Goal: Task Accomplishment & Management: Complete application form

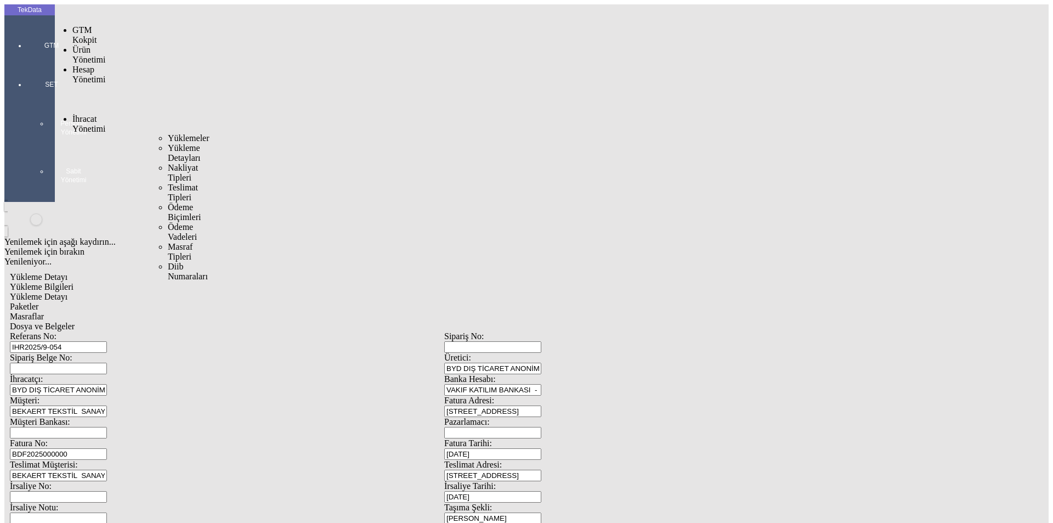
click at [90, 114] on span "İhracat Yönetimi" at bounding box center [88, 123] width 33 height 19
drag, startPoint x: 139, startPoint y: 67, endPoint x: 153, endPoint y: 78, distance: 17.1
click at [168, 133] on span "Yüklemeler" at bounding box center [189, 137] width 42 height 9
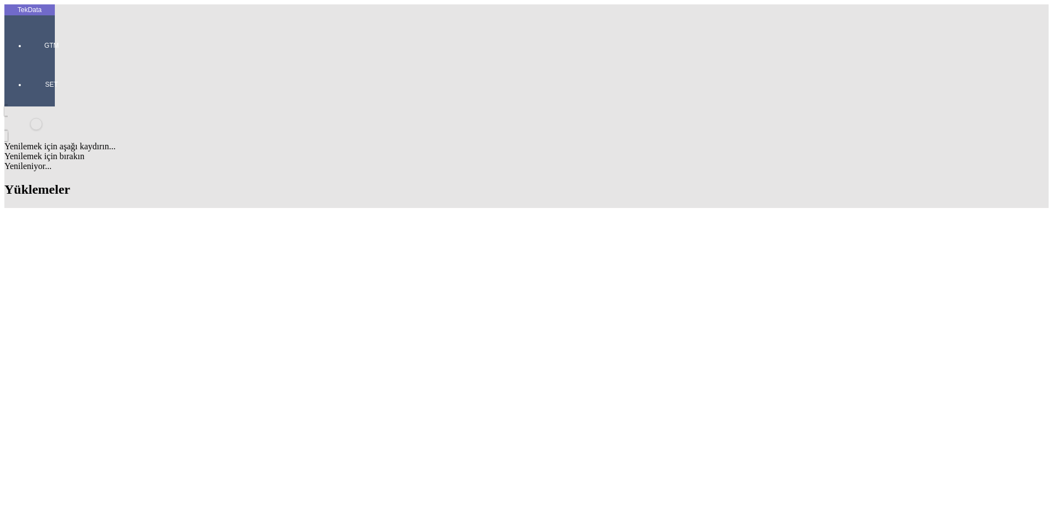
drag, startPoint x: 544, startPoint y: 86, endPoint x: 473, endPoint y: 97, distance: 71.6
drag, startPoint x: 331, startPoint y: 323, endPoint x: 391, endPoint y: 322, distance: 59.8
copy td "BDF2025000000456"
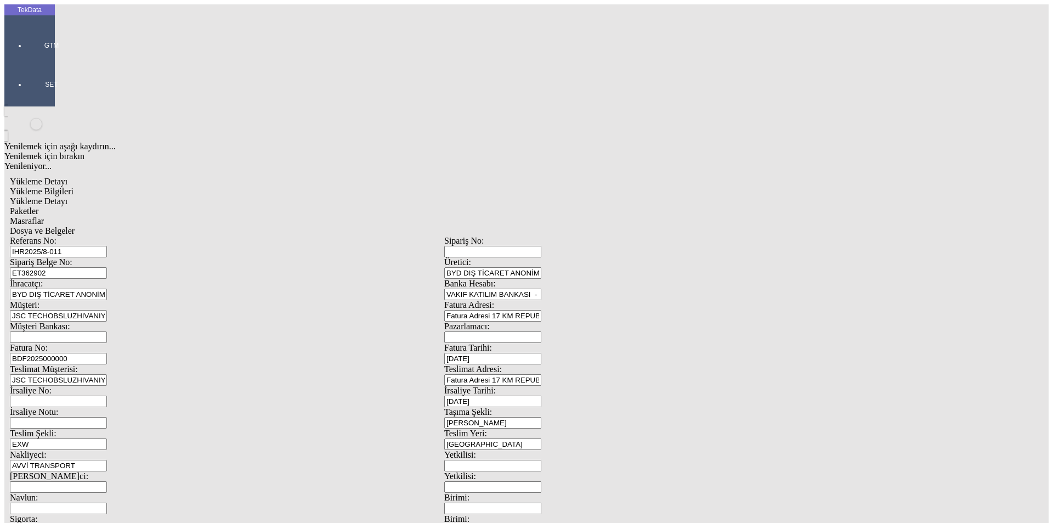
drag, startPoint x: 973, startPoint y: 219, endPoint x: 77, endPoint y: 181, distance: 896.1
click at [77, 343] on div "Fatura No: BDF2025000000" at bounding box center [227, 353] width 435 height 21
type input "BDF2025000000457"
type input "[DATE]"
drag, startPoint x: 201, startPoint y: 94, endPoint x: 112, endPoint y: 94, distance: 88.9
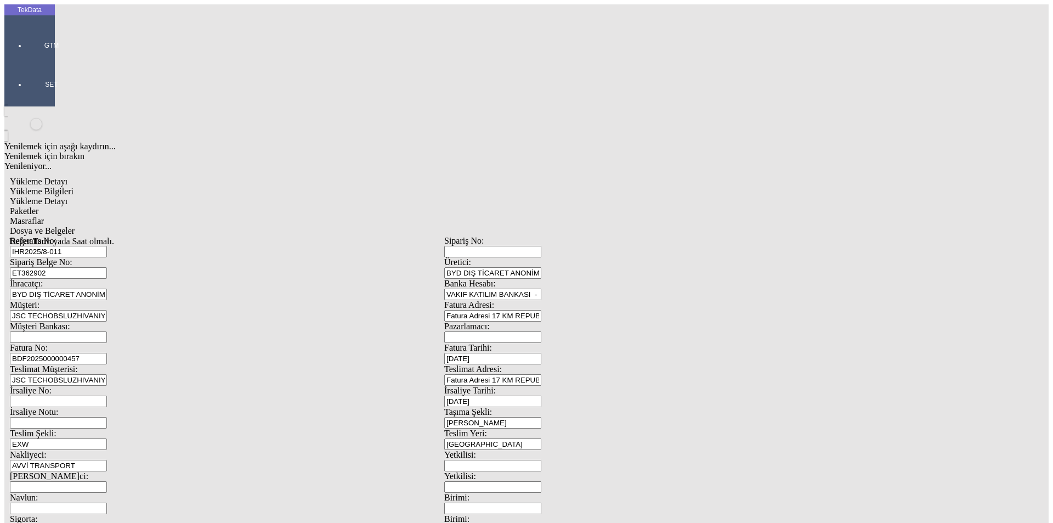
click at [112, 257] on div "Sipariş Belge No: ET362902" at bounding box center [227, 267] width 435 height 21
click at [607, 386] on div "İrsaliye Tarihi: [DATE] Değer Tarih yada Saat olmalı." at bounding box center [661, 396] width 435 height 21
type input "[DATE]"
drag, startPoint x: 187, startPoint y: 278, endPoint x: 146, endPoint y: 273, distance: 40.9
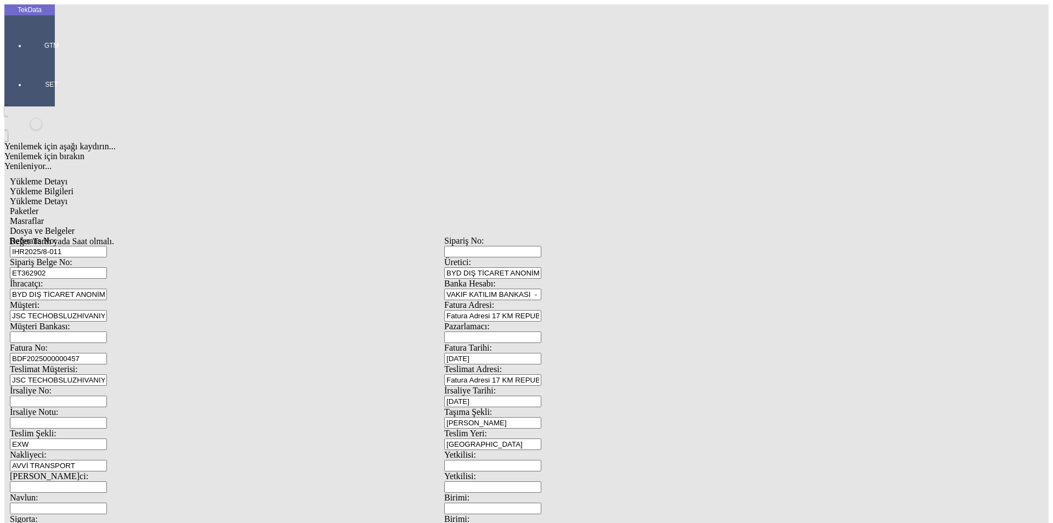
type input "[DATE]"
drag, startPoint x: 194, startPoint y: 380, endPoint x: 109, endPoint y: 379, distance: 85.0
type input "[DATE]"
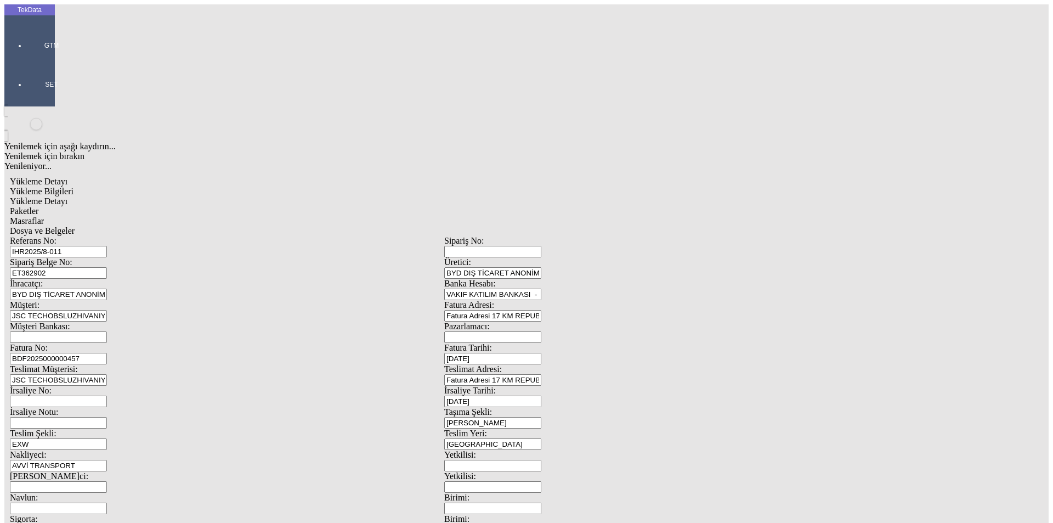
click at [67, 196] on span "Yükleme Detayı" at bounding box center [39, 200] width 58 height 9
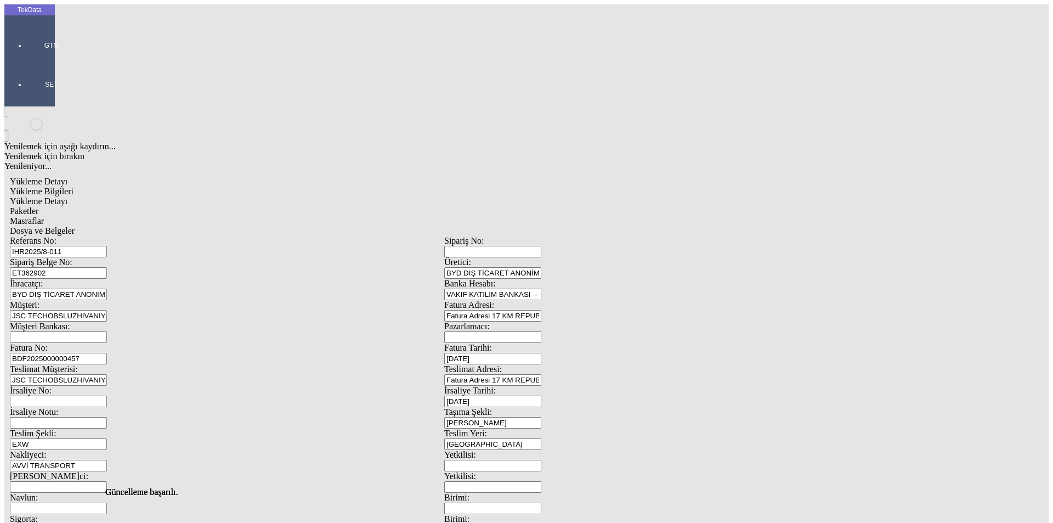
click at [38, 206] on span "Paketler" at bounding box center [24, 210] width 29 height 9
click at [325, 216] on div "Masraflar" at bounding box center [444, 221] width 869 height 10
click at [75, 226] on span "Dosya ve Belgeler" at bounding box center [42, 230] width 65 height 9
click at [74, 187] on span "Yükleme Bilgileri" at bounding box center [42, 191] width 64 height 9
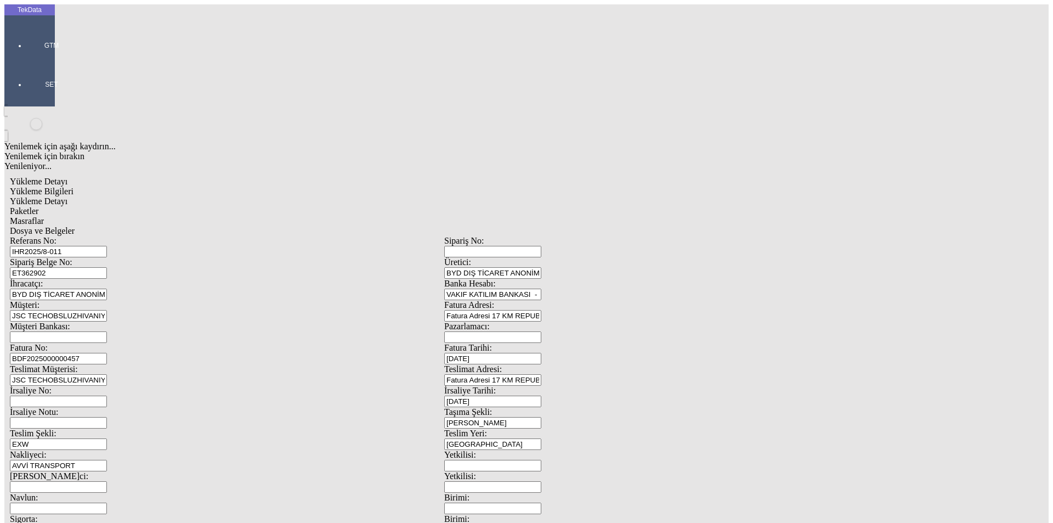
click at [387, 226] on div "Dosya ve Belgeler" at bounding box center [444, 231] width 869 height 10
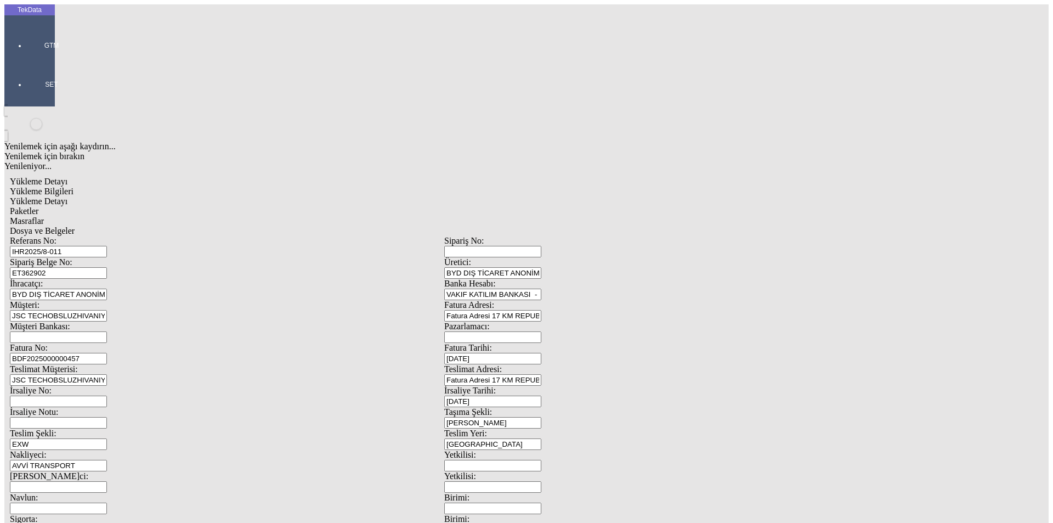
click at [75, 226] on span "Dosya ve Belgeler" at bounding box center [42, 230] width 65 height 9
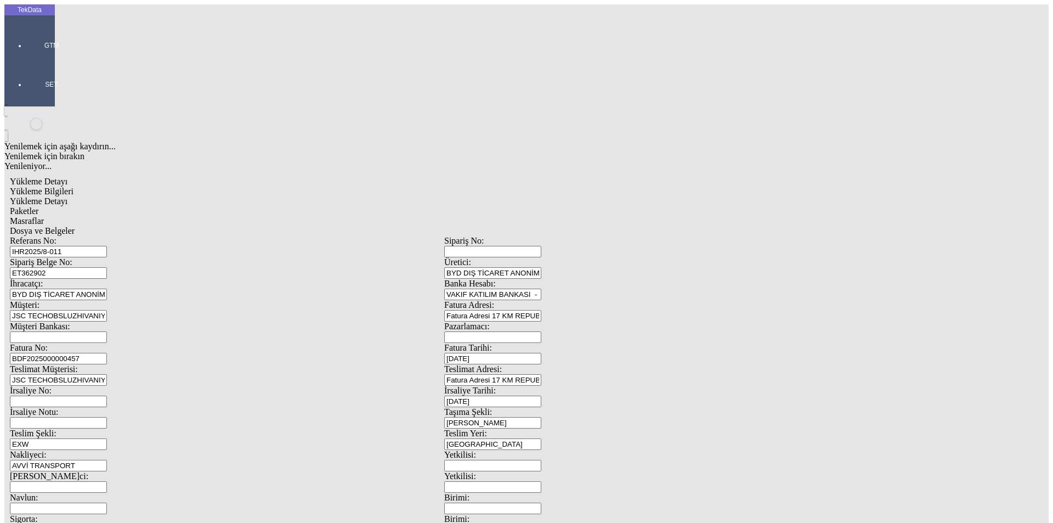
click at [74, 187] on span "Yükleme Bilgileri" at bounding box center [42, 191] width 64 height 9
drag, startPoint x: 195, startPoint y: 100, endPoint x: 110, endPoint y: 99, distance: 85.6
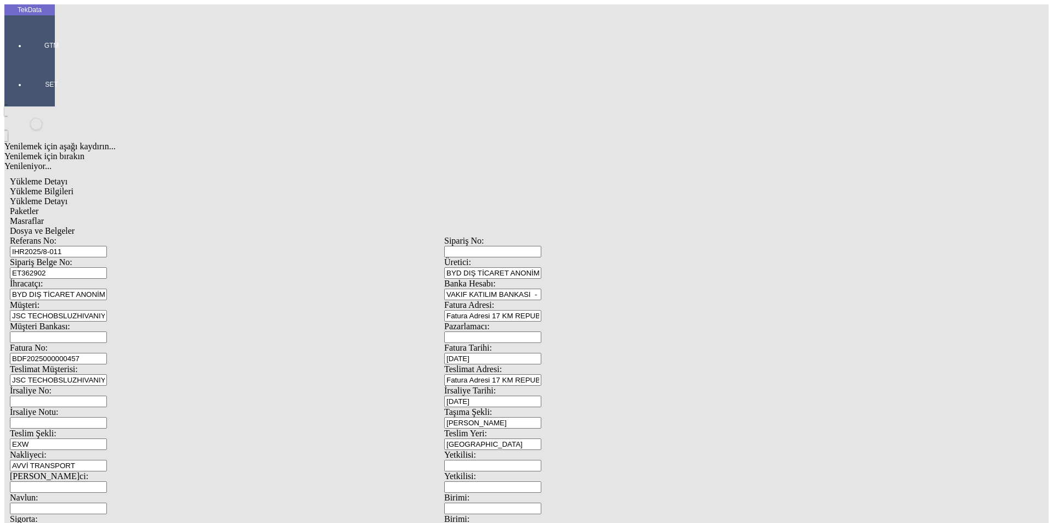
click at [110, 257] on div "Sipariş Belge No: ET362902" at bounding box center [227, 267] width 435 height 21
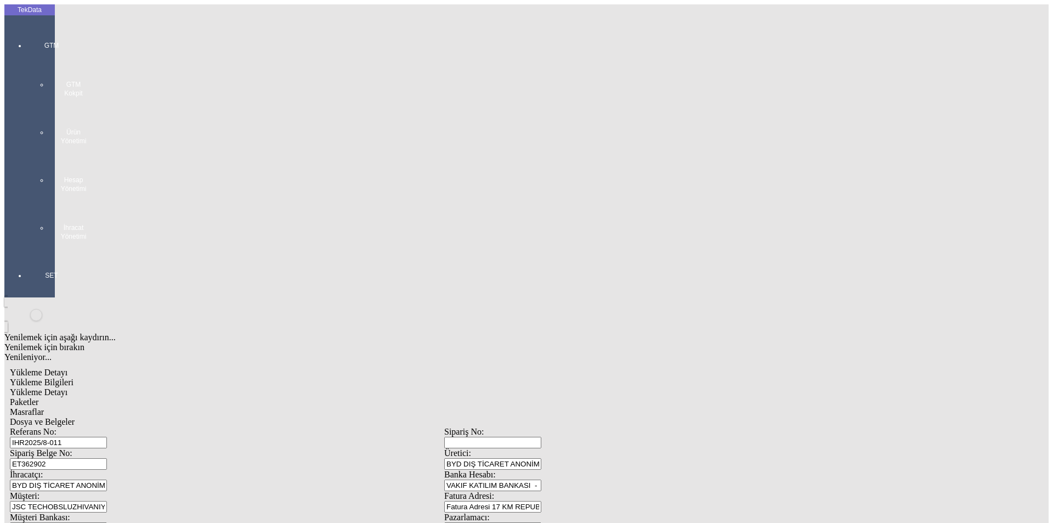
click at [35, 252] on div at bounding box center [51, 252] width 50 height 0
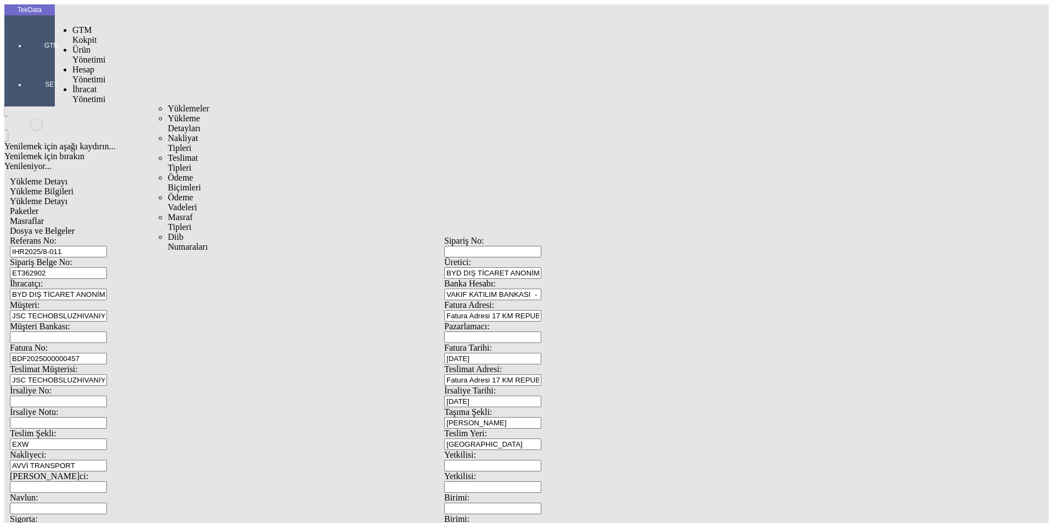
click at [83, 84] on div "İhracat Yönetimi" at bounding box center [86, 94] width 29 height 20
drag, startPoint x: 142, startPoint y: 65, endPoint x: 153, endPoint y: 67, distance: 11.6
click at [168, 104] on span "Yüklemeler" at bounding box center [189, 108] width 42 height 9
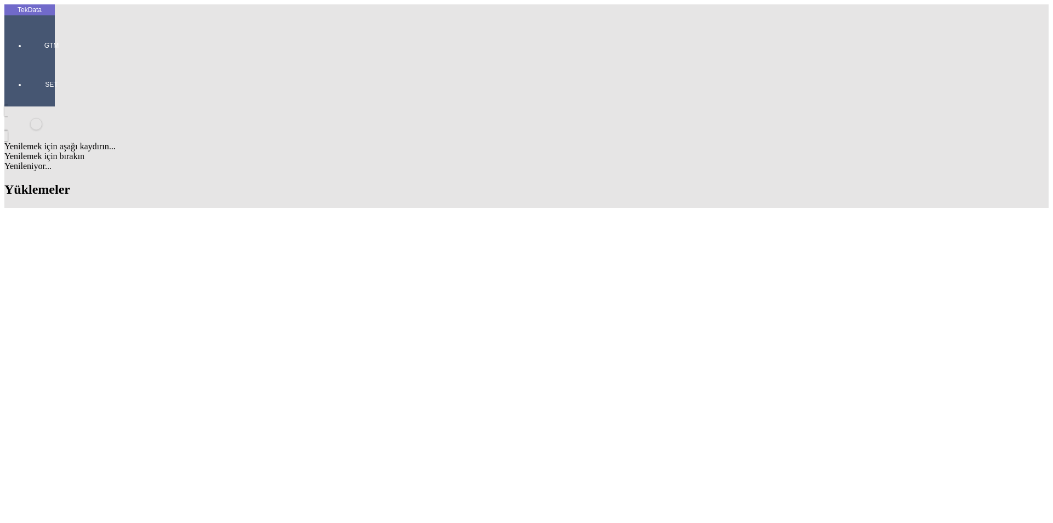
drag, startPoint x: 334, startPoint y: 220, endPoint x: 391, endPoint y: 223, distance: 57.1
copy td "BDF2025000000457"
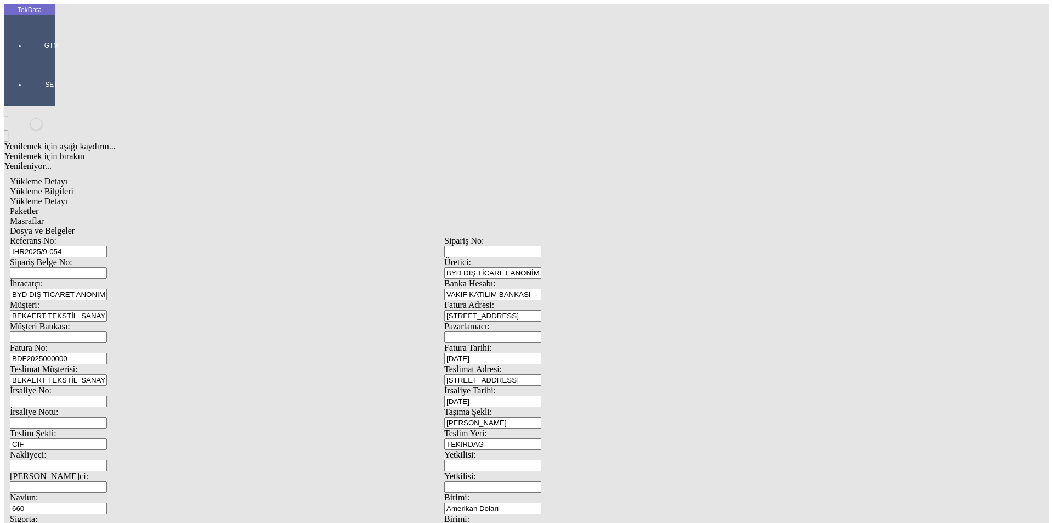
click at [107, 353] on input "BDF2025000000" at bounding box center [58, 359] width 97 height 12
drag, startPoint x: 232, startPoint y: 186, endPoint x: 49, endPoint y: 185, distance: 183.2
click at [49, 185] on div "TekData GTM SET Yenilemek için aşağı kaydırın... Yenilemek için bırakın Yenilen…" at bounding box center [444, 433] width 880 height 859
paste input "457"
type input "BDF2025000000458"
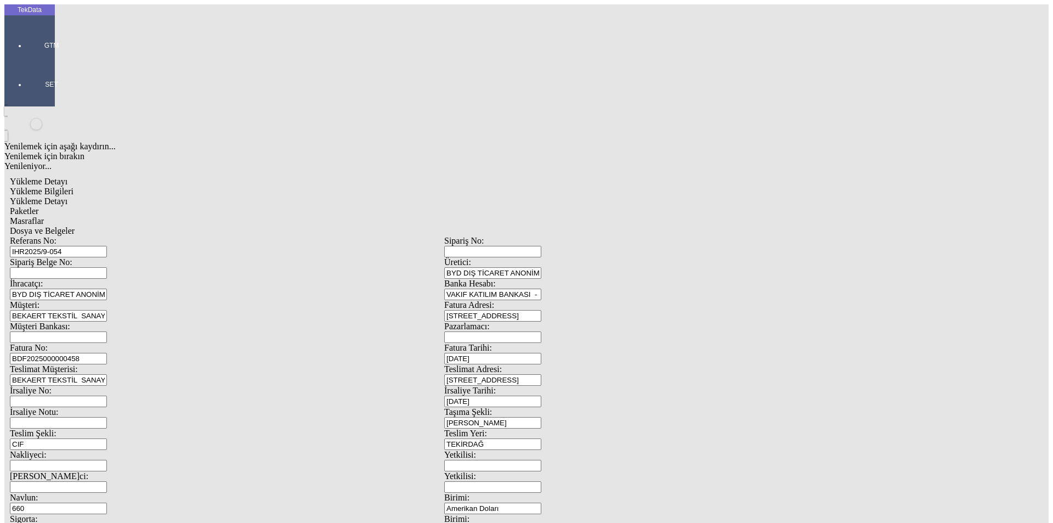
drag, startPoint x: 188, startPoint y: 327, endPoint x: 117, endPoint y: 328, distance: 70.8
click at [117, 493] on div "Navlun: 660" at bounding box center [227, 503] width 435 height 21
type input "760"
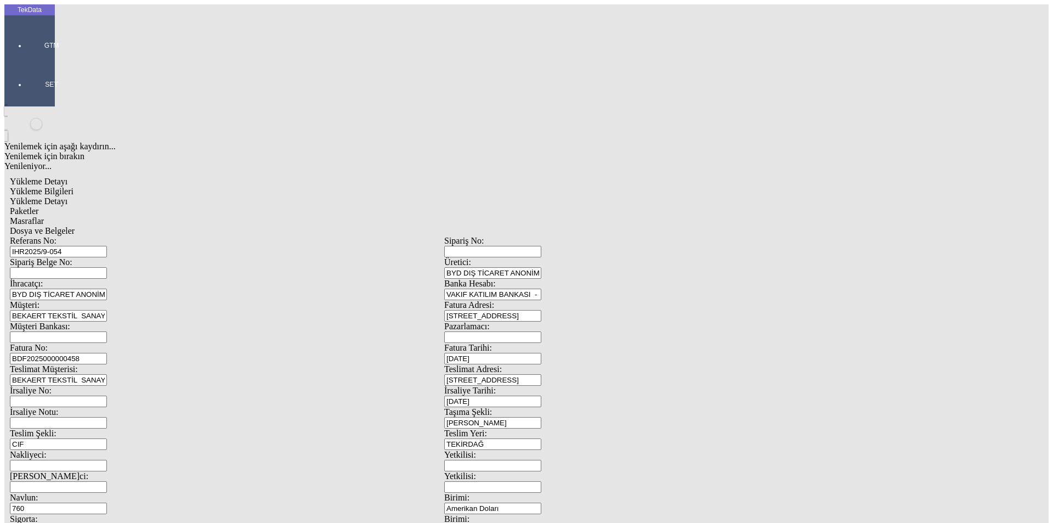
click at [196, 196] on div "Yükleme Detayı" at bounding box center [444, 201] width 869 height 10
click at [38, 206] on span "Paketler" at bounding box center [24, 210] width 29 height 9
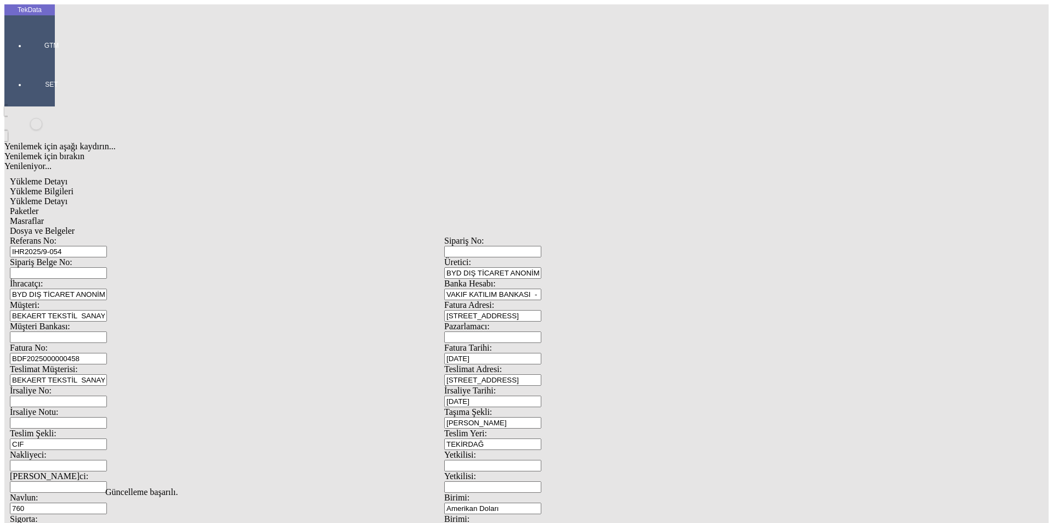
drag, startPoint x: 322, startPoint y: 58, endPoint x: 331, endPoint y: 59, distance: 9.4
click at [44, 216] on span "Masraflar" at bounding box center [27, 220] width 34 height 9
click at [366, 216] on div "Masraflar" at bounding box center [444, 221] width 869 height 10
click at [75, 226] on span "Dosya ve Belgeler" at bounding box center [42, 230] width 65 height 9
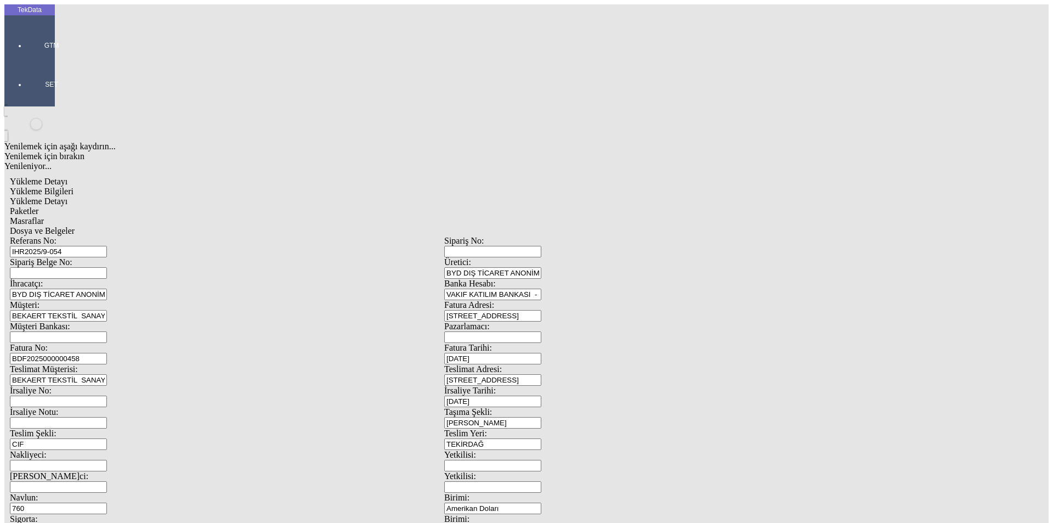
click at [89, 187] on div "Yükleme Bilgileri" at bounding box center [444, 192] width 869 height 10
drag, startPoint x: 116, startPoint y: 71, endPoint x: 99, endPoint y: 72, distance: 17.1
click at [100, 236] on div "Referans No: IHR2025/9-054 Sipariş No: Sipariş Belge No: Üretici: BYD DIŞ TİCAR…" at bounding box center [444, 493] width 869 height 514
drag, startPoint x: 190, startPoint y: 81, endPoint x: 134, endPoint y: 81, distance: 56.0
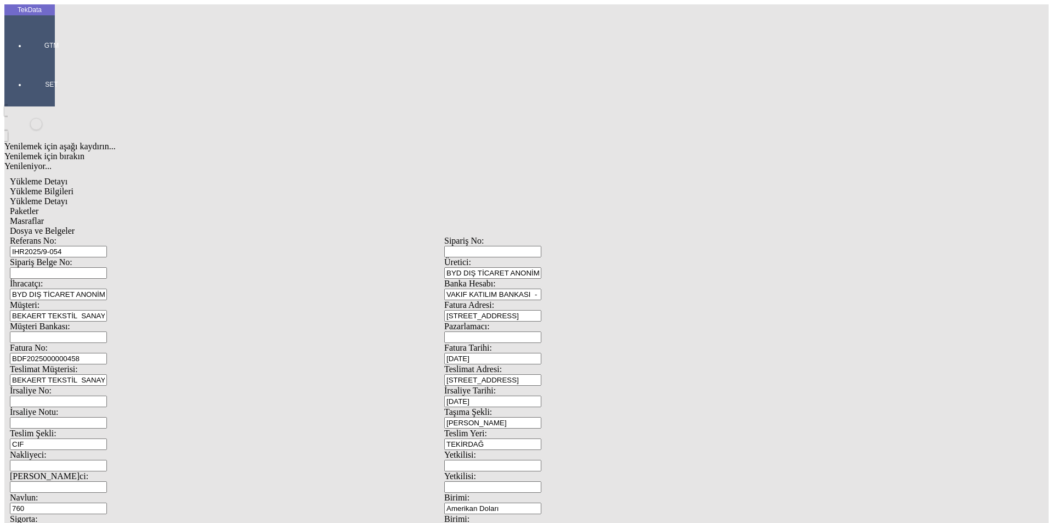
click at [134, 236] on div "Referans No: IHR2025/9-054" at bounding box center [227, 246] width 435 height 21
drag, startPoint x: 212, startPoint y: 81, endPoint x: 101, endPoint y: 86, distance: 111.5
click at [104, 236] on div "Referans No: IHR2025/9-054" at bounding box center [227, 246] width 435 height 21
drag, startPoint x: 236, startPoint y: 180, endPoint x: 43, endPoint y: 180, distance: 193.1
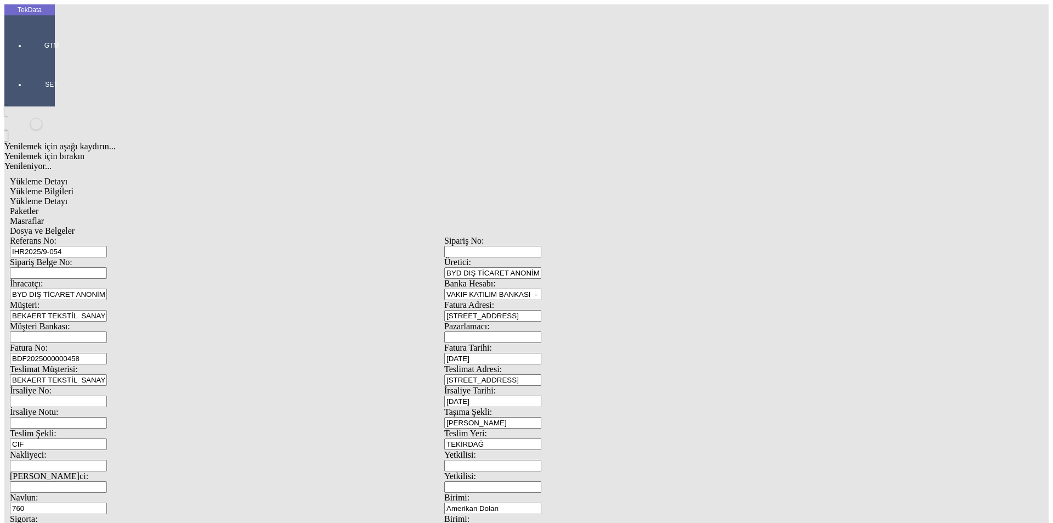
scroll to position [94, 0]
drag, startPoint x: 627, startPoint y: 414, endPoint x: 545, endPoint y: 421, distance: 82.6
type input "24439.71"
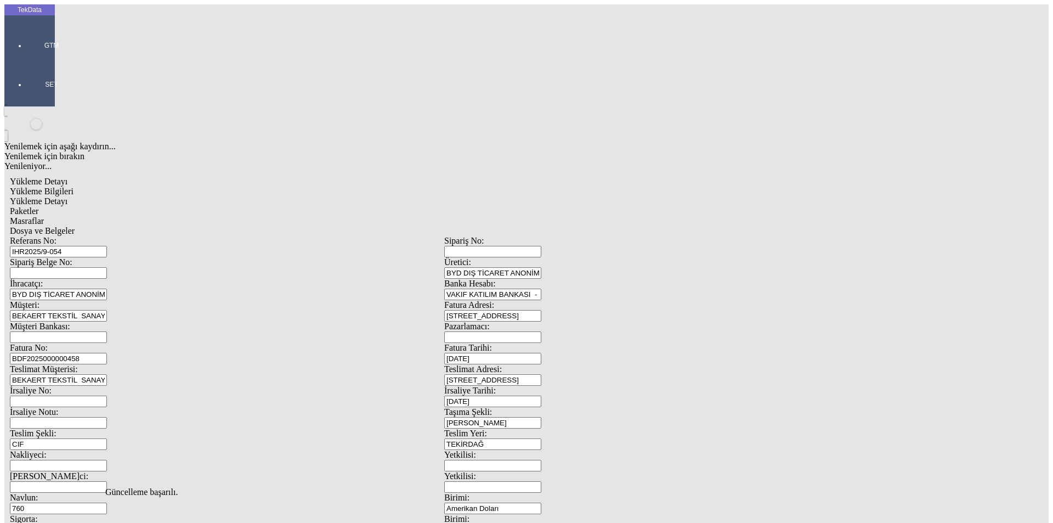
scroll to position [0, 0]
click at [67, 196] on span "Yükleme Detayı" at bounding box center [39, 200] width 58 height 9
type input "Kg"
type input "Amerikan Doları"
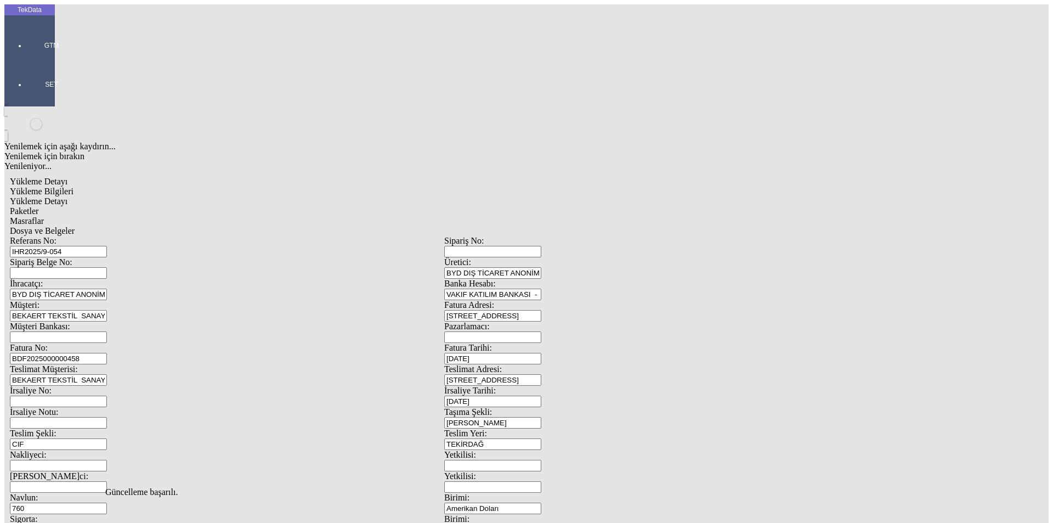
type input "2024/D1-02465"
drag, startPoint x: 91, startPoint y: 224, endPoint x: 63, endPoint y: 225, distance: 28.0
type input "12794.56"
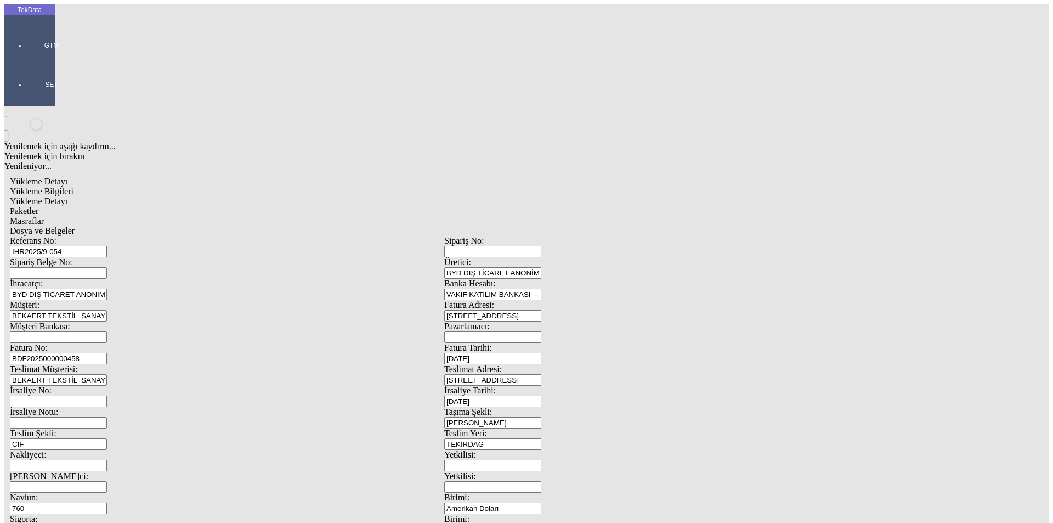
drag, startPoint x: 159, startPoint y: 239, endPoint x: 86, endPoint y: 241, distance: 73.0
type input "11645.15"
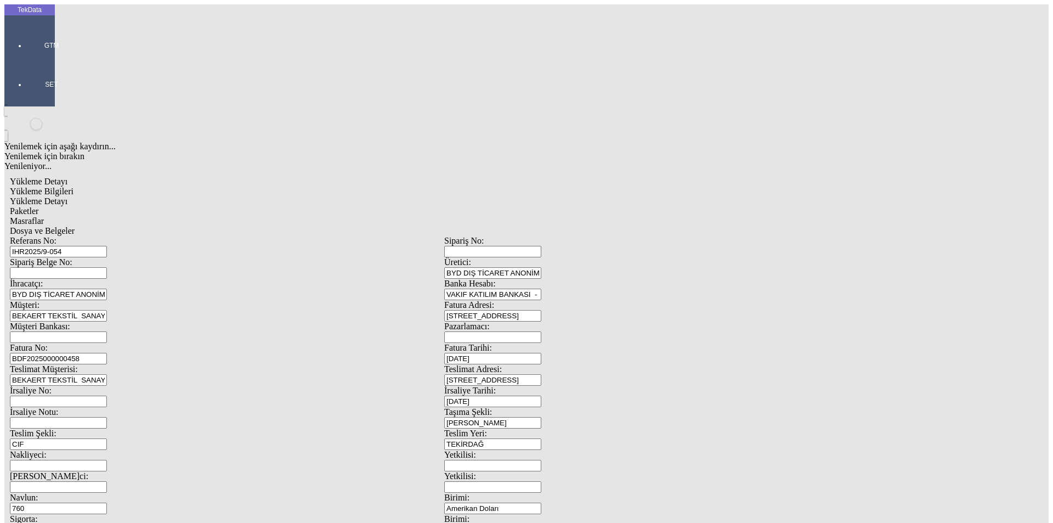
click at [248, 206] on div "Paketler" at bounding box center [444, 211] width 869 height 10
drag, startPoint x: 322, startPoint y: 55, endPoint x: 357, endPoint y: 55, distance: 34.6
click at [44, 216] on span "Masraflar" at bounding box center [27, 220] width 34 height 9
click at [75, 226] on span "Dosya ve Belgeler" at bounding box center [42, 230] width 65 height 9
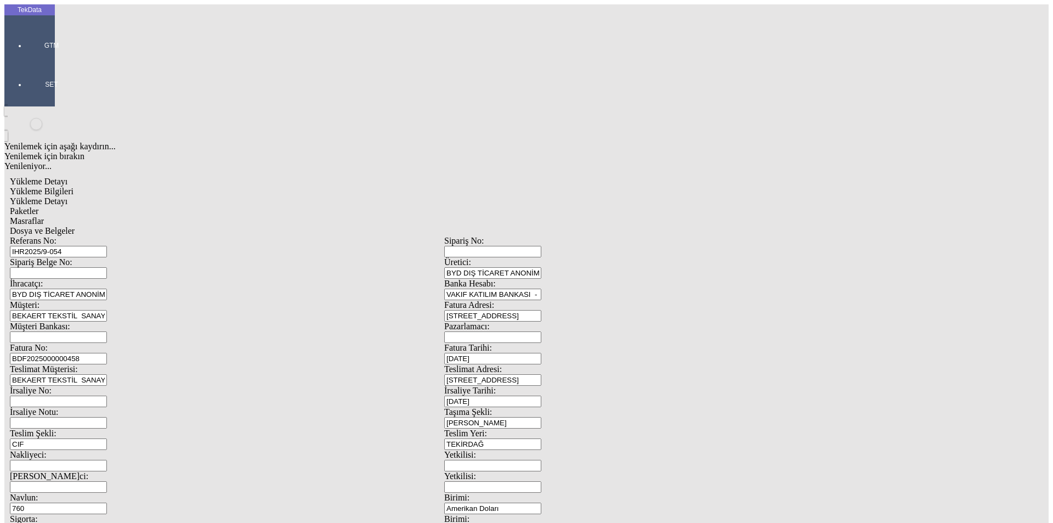
click at [75, 226] on span "Dosya ve Belgeler" at bounding box center [42, 230] width 65 height 9
drag, startPoint x: 173, startPoint y: 430, endPoint x: 173, endPoint y: 455, distance: 25.2
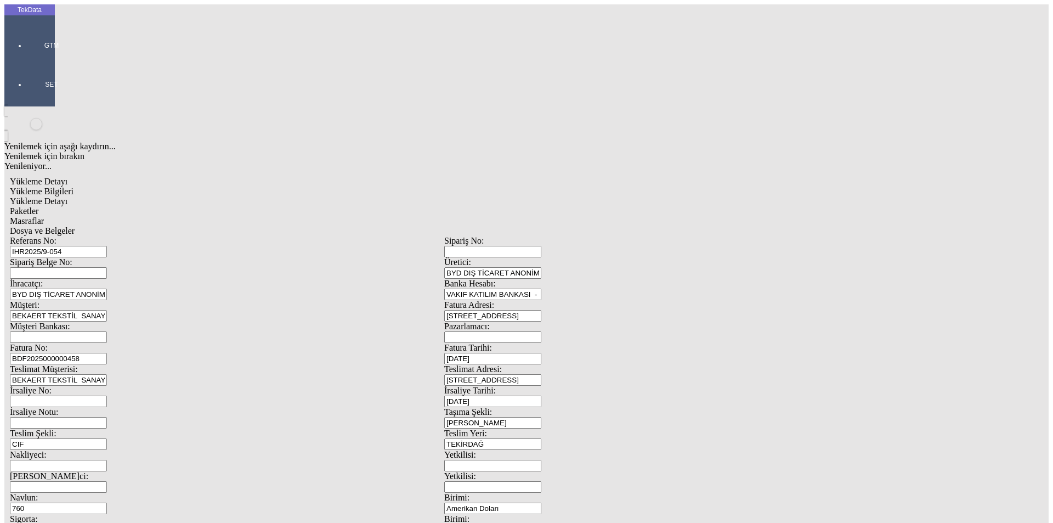
click at [74, 187] on span "Yükleme Bilgileri" at bounding box center [42, 191] width 64 height 9
click at [75, 226] on span "Dosya ve Belgeler" at bounding box center [42, 230] width 65 height 9
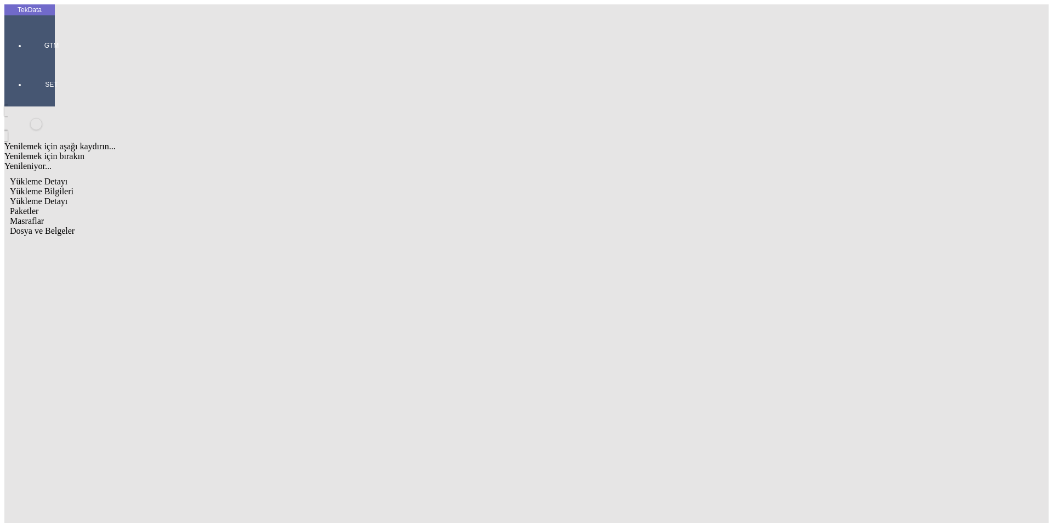
click at [74, 187] on span "Yükleme Bilgileri" at bounding box center [42, 191] width 64 height 9
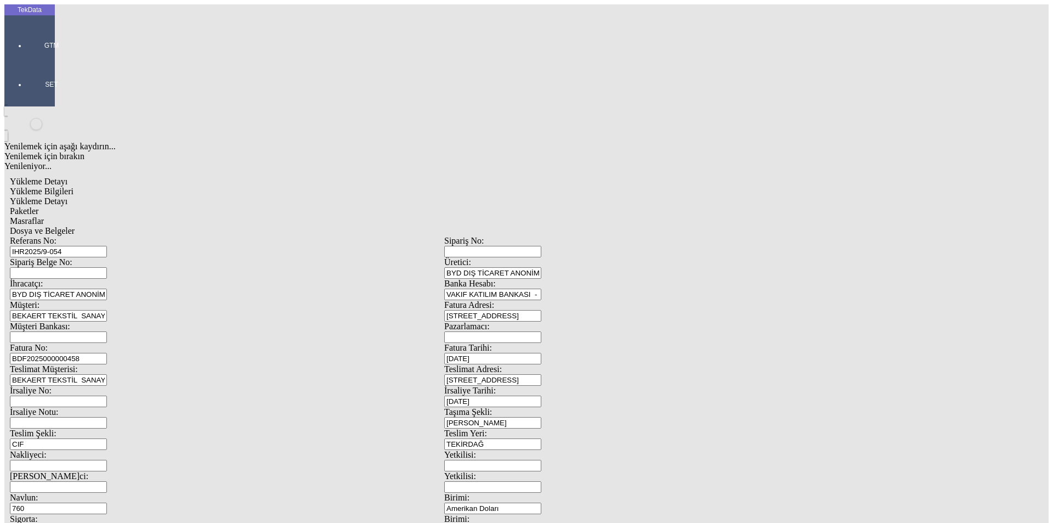
drag, startPoint x: 139, startPoint y: 77, endPoint x: 41, endPoint y: 73, distance: 98.3
